Goal: Information Seeking & Learning: Learn about a topic

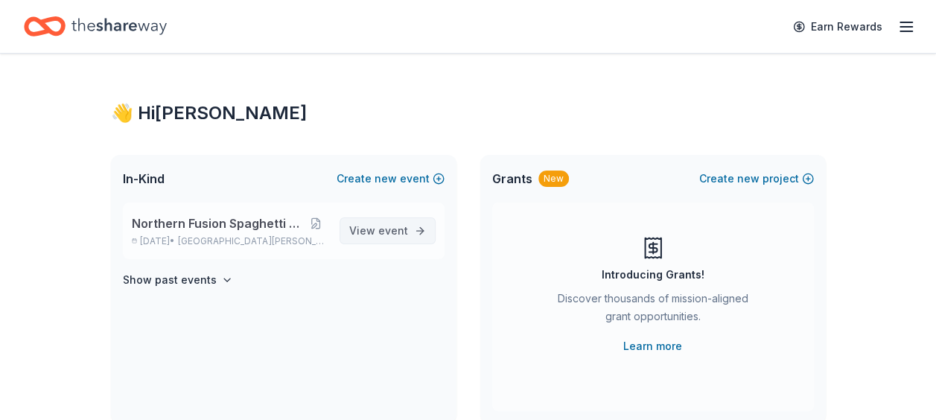
drag, startPoint x: 0, startPoint y: 0, endPoint x: 359, endPoint y: 223, distance: 422.4
click at [359, 223] on span "View event" at bounding box center [378, 231] width 59 height 18
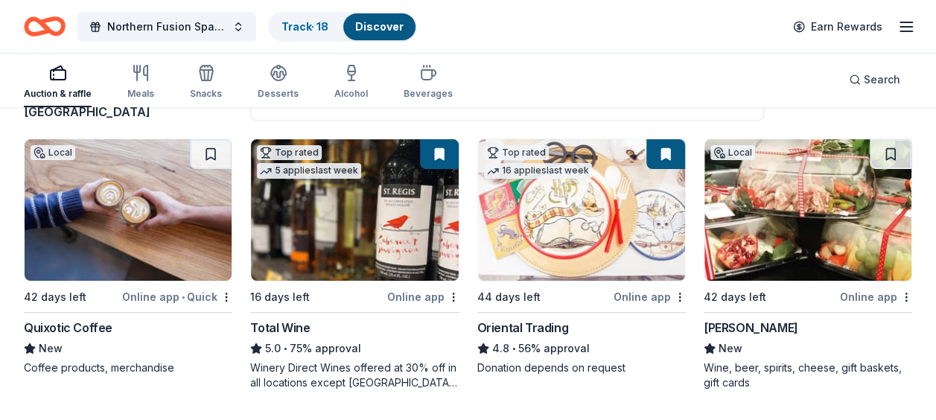
scroll to position [147, 0]
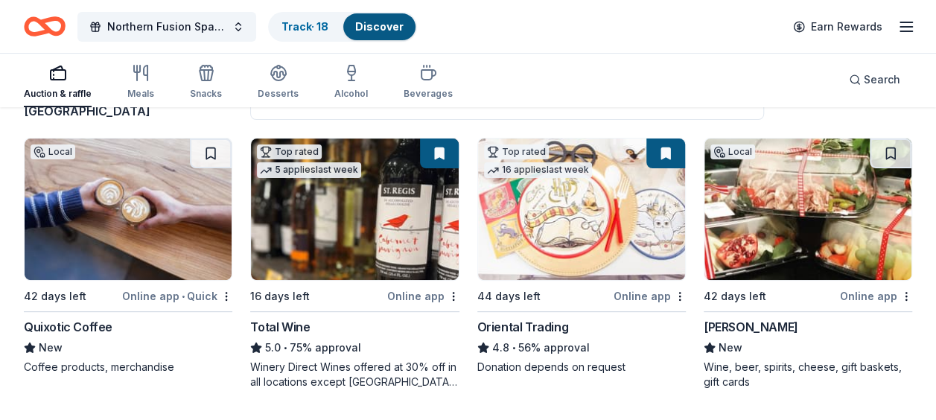
click at [124, 244] on img at bounding box center [128, 210] width 207 height 142
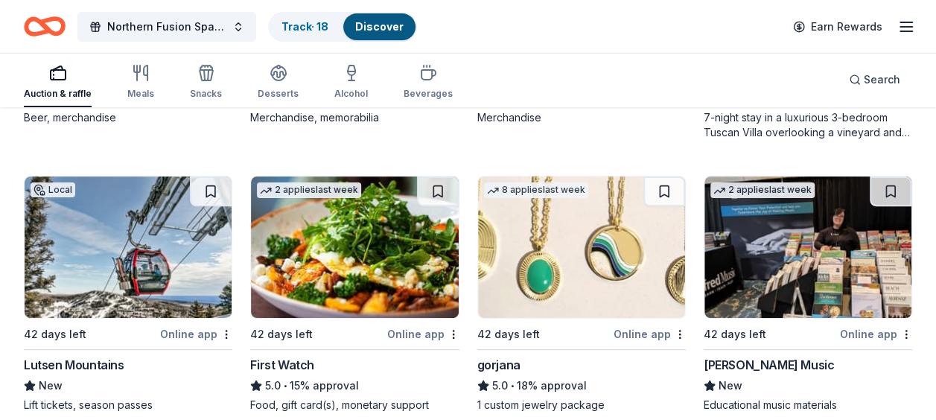
scroll to position [2984, 0]
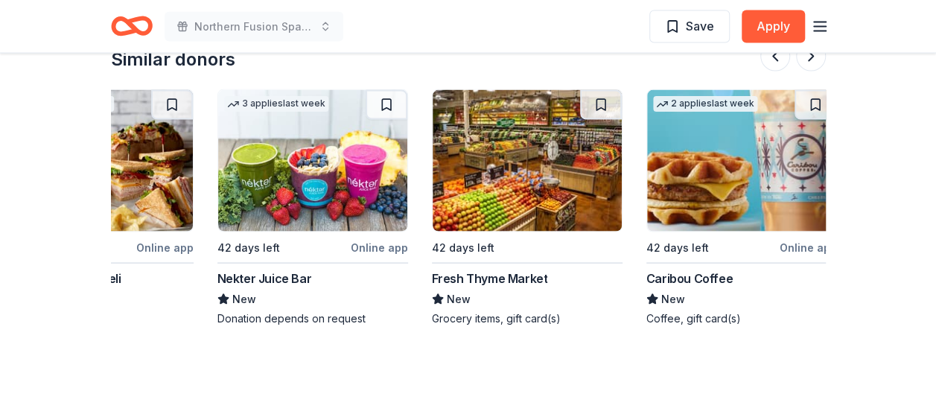
scroll to position [1443, 0]
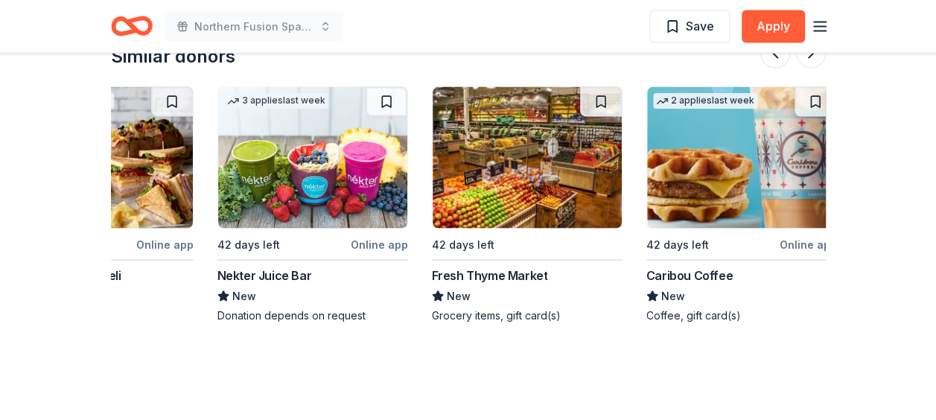
click at [532, 223] on img at bounding box center [527, 158] width 189 height 142
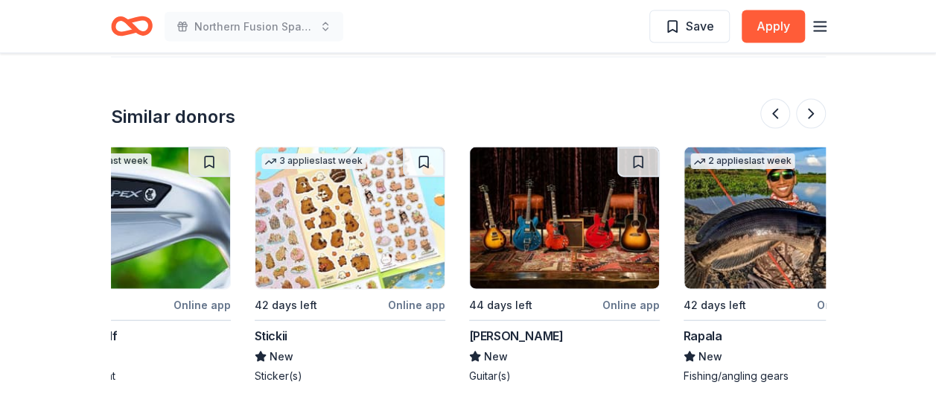
scroll to position [0, 1142]
click at [326, 197] on img at bounding box center [350, 218] width 189 height 142
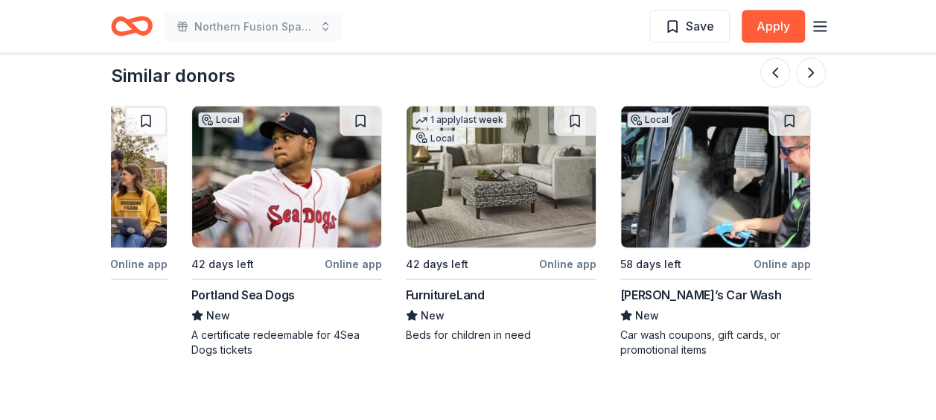
scroll to position [0, 1406]
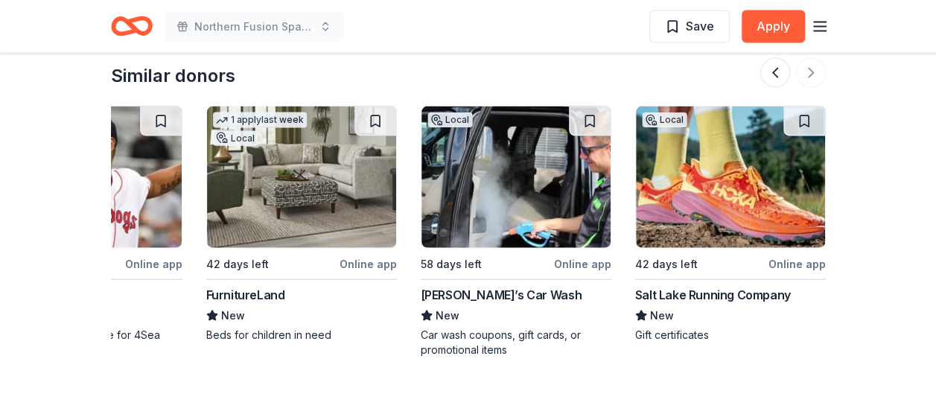
click at [553, 217] on img at bounding box center [516, 177] width 189 height 142
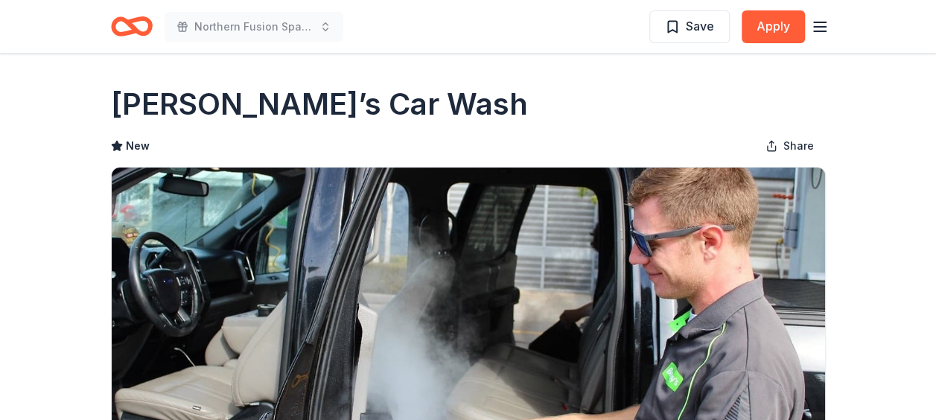
click at [138, 23] on icon "Home" at bounding box center [132, 26] width 42 height 35
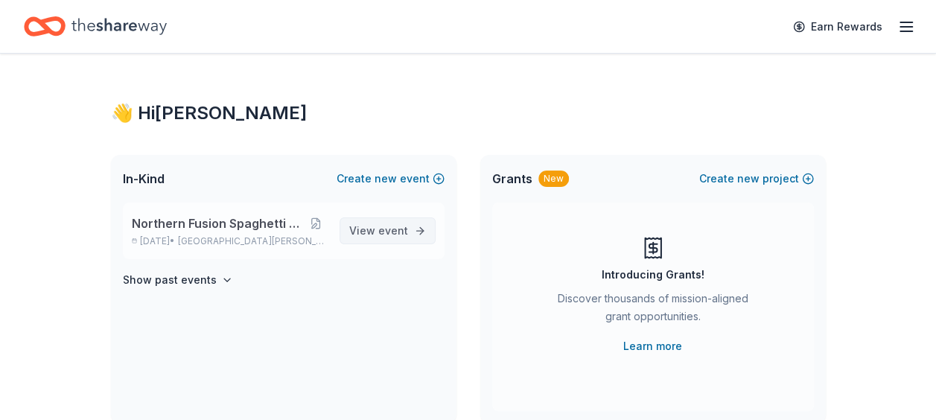
click at [365, 231] on span "View event" at bounding box center [378, 231] width 59 height 18
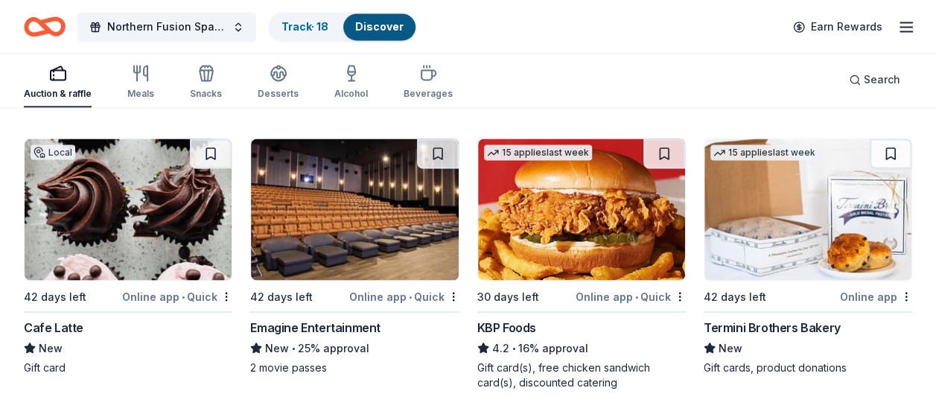
scroll to position [1281, 0]
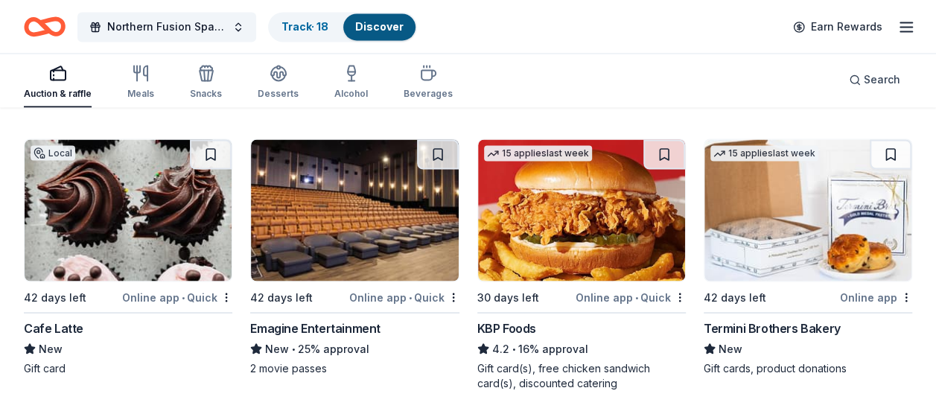
click at [746, 230] on img at bounding box center [808, 210] width 207 height 142
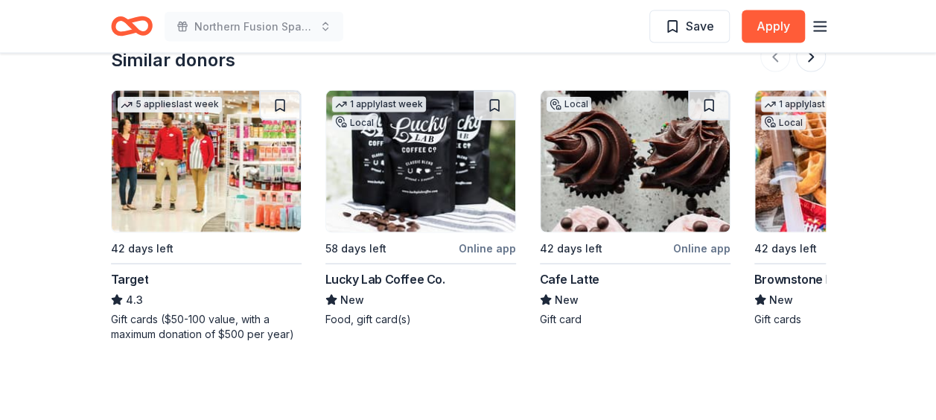
click at [202, 185] on img at bounding box center [206, 162] width 189 height 142
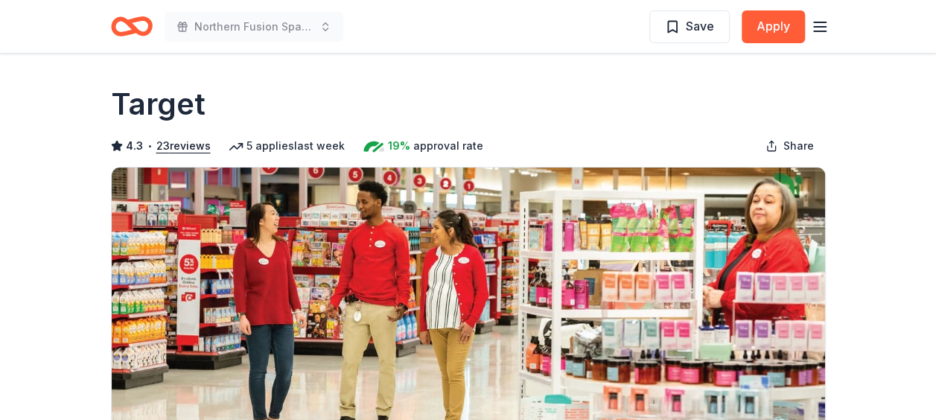
click at [824, 28] on icon "button" at bounding box center [820, 27] width 18 height 18
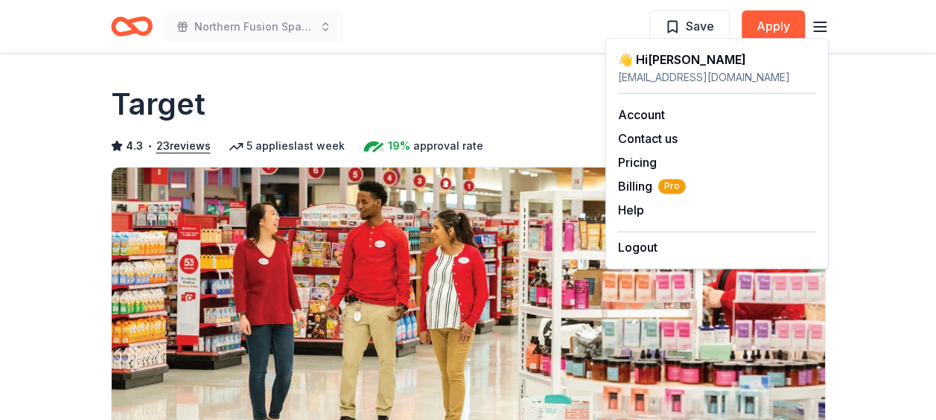
click at [457, 103] on div "Target" at bounding box center [468, 104] width 715 height 42
